Goal: Information Seeking & Learning: Learn about a topic

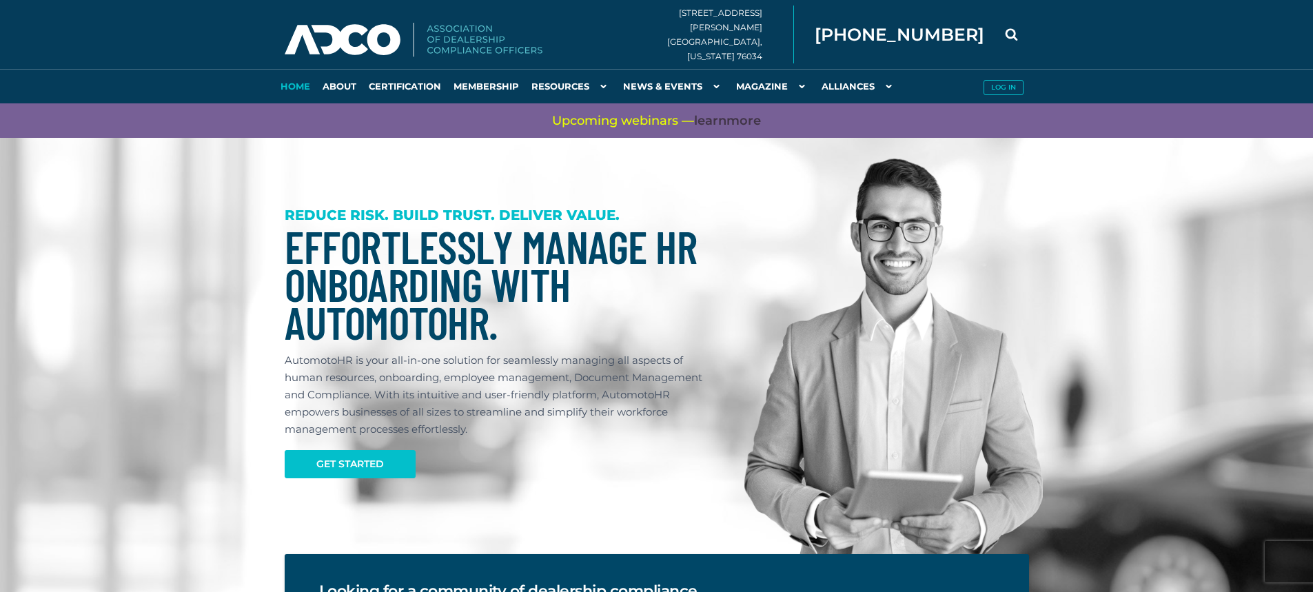
click at [750, 214] on img at bounding box center [893, 369] width 298 height 422
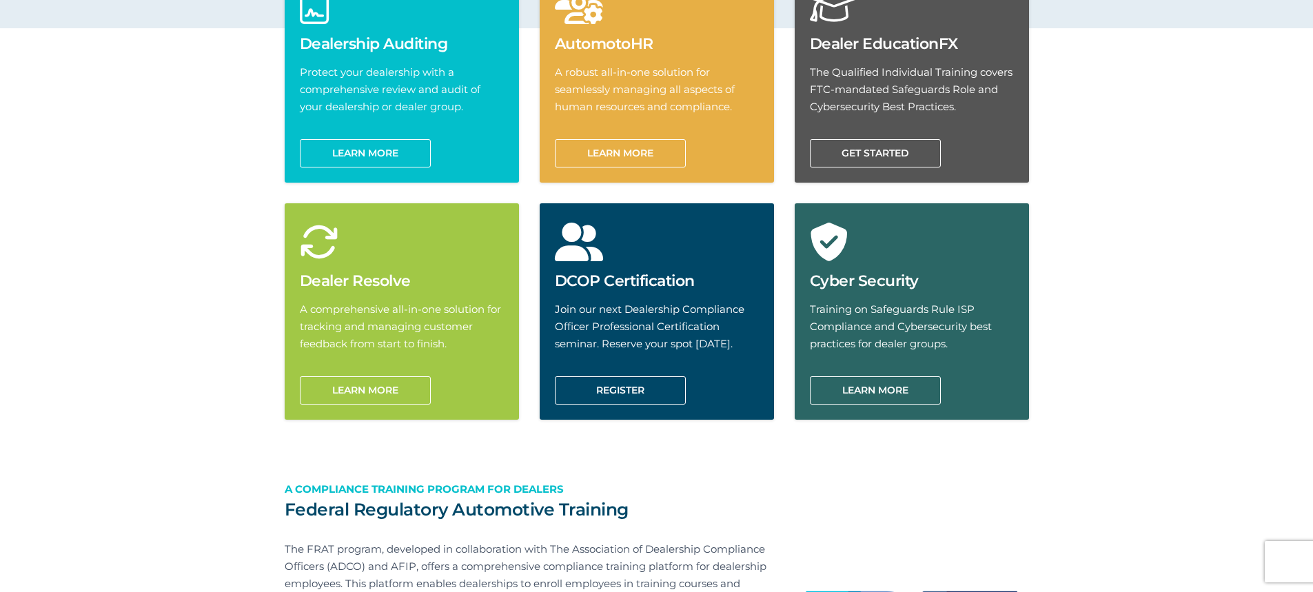
scroll to position [965, 0]
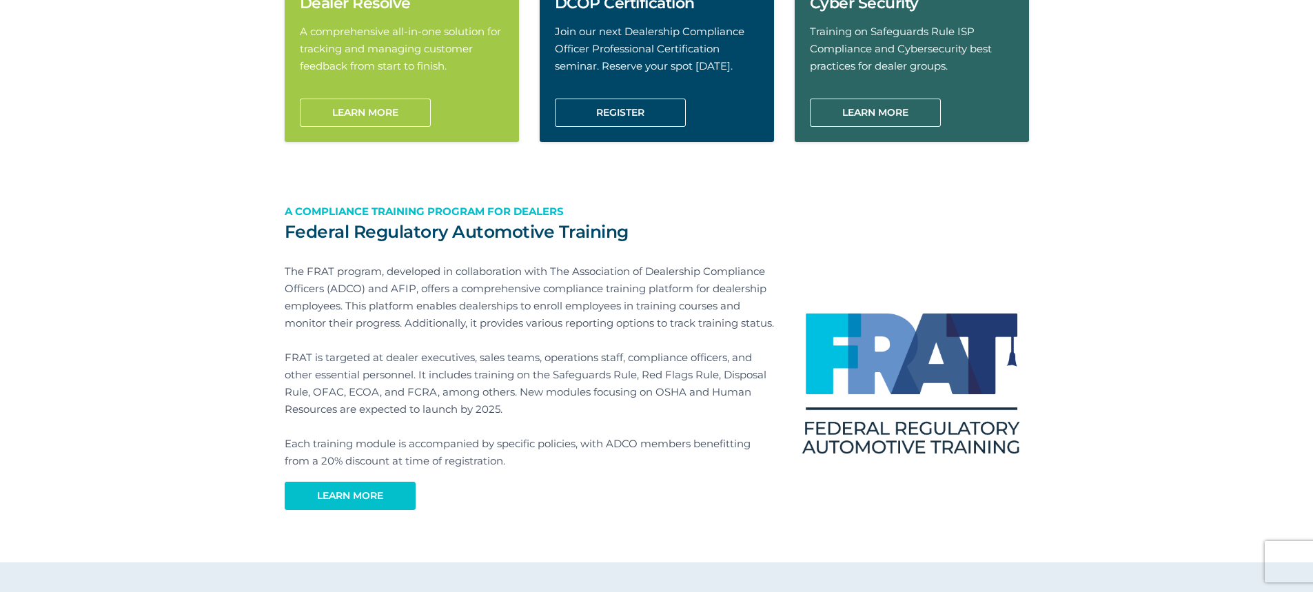
click at [1078, 400] on section "Dealership Auditing Protect your dealership with a comprehensive review and aud…" at bounding box center [656, 157] width 1313 height 812
drag, startPoint x: 287, startPoint y: 232, endPoint x: 444, endPoint y: 234, distance: 157.8
click at [444, 234] on h2 "Federal Regulatory Automotive Training" at bounding box center [529, 231] width 489 height 21
copy h2 "Federal Regulatory"
click at [279, 236] on div "Federal Regulatory Automotive Training A Compliance training program for dealer…" at bounding box center [529, 357] width 510 height 306
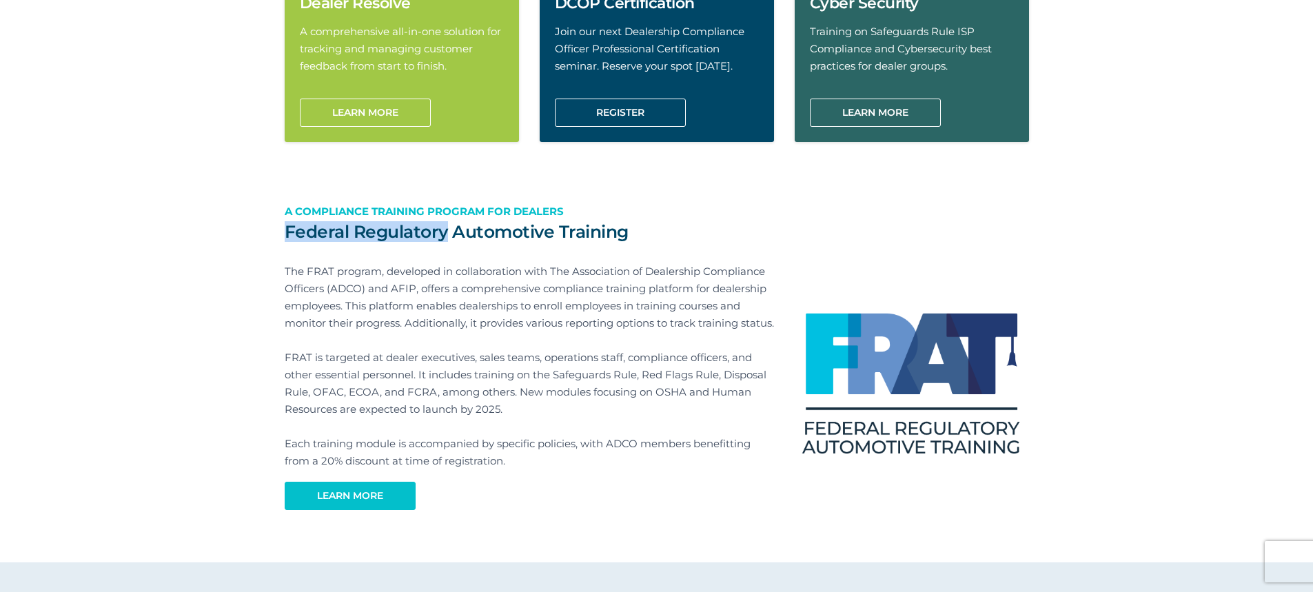
drag, startPoint x: 287, startPoint y: 234, endPoint x: 449, endPoint y: 234, distance: 161.2
click at [449, 234] on h2 "Federal Regulatory Automotive Training" at bounding box center [529, 231] width 489 height 21
copy h2 "Federal Regulatory"
